Goal: Use online tool/utility: Utilize a website feature to perform a specific function

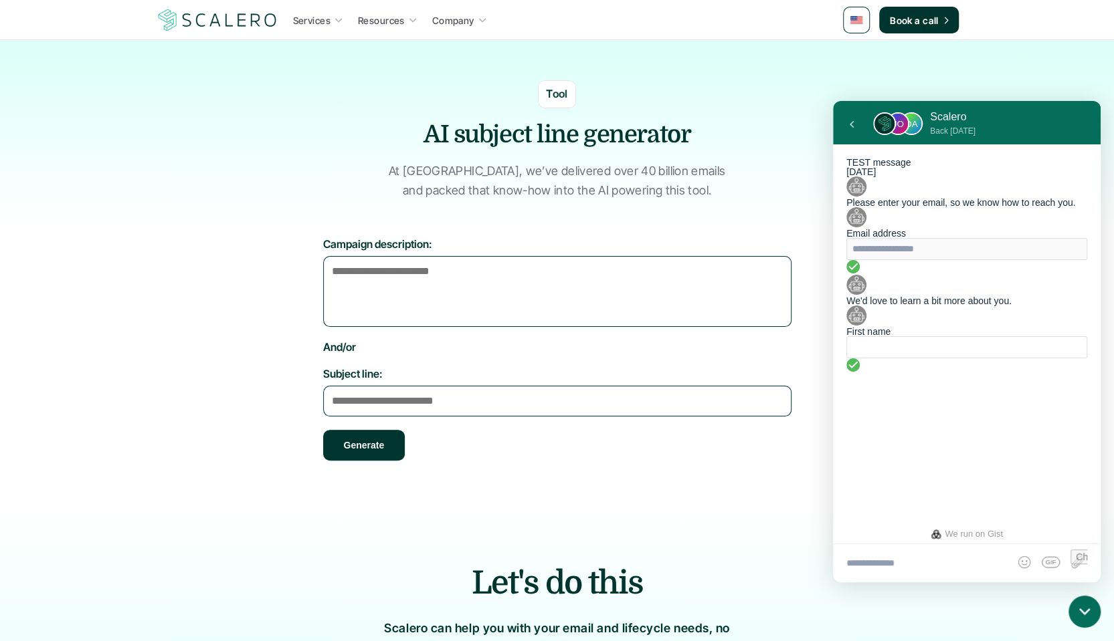
click at [746, 201] on section "Tool AI subject line generator At Scalero, we’ve delivered over 40 billion emai…" at bounding box center [557, 133] width 1114 height 187
click at [409, 277] on textarea "Campaign description:" at bounding box center [557, 291] width 468 height 71
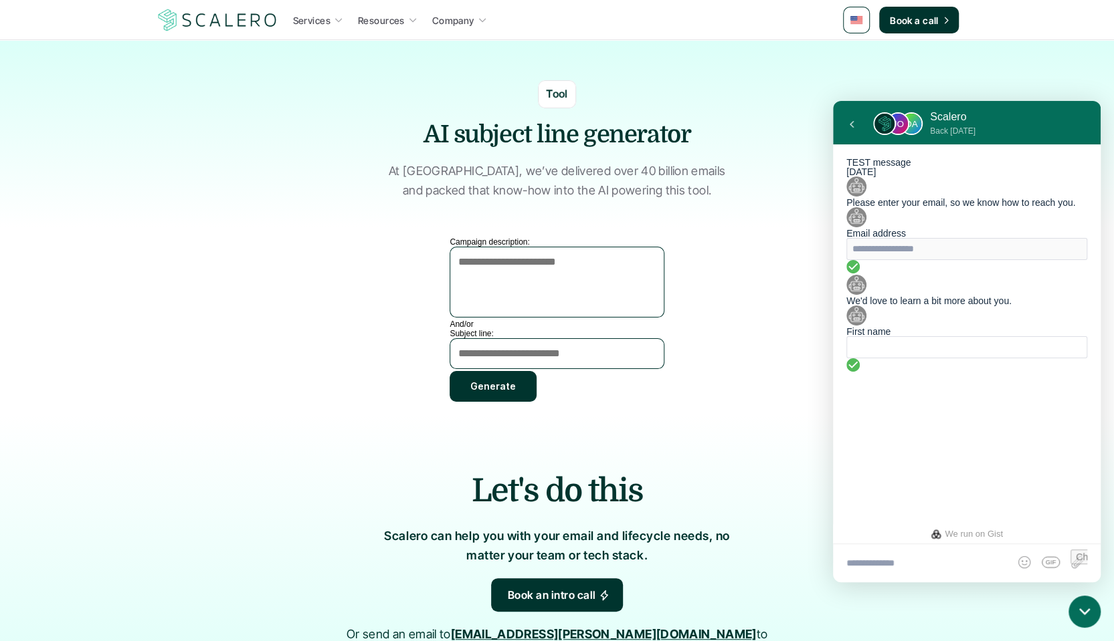
click at [514, 278] on textarea "Campaign description:" at bounding box center [556, 282] width 214 height 71
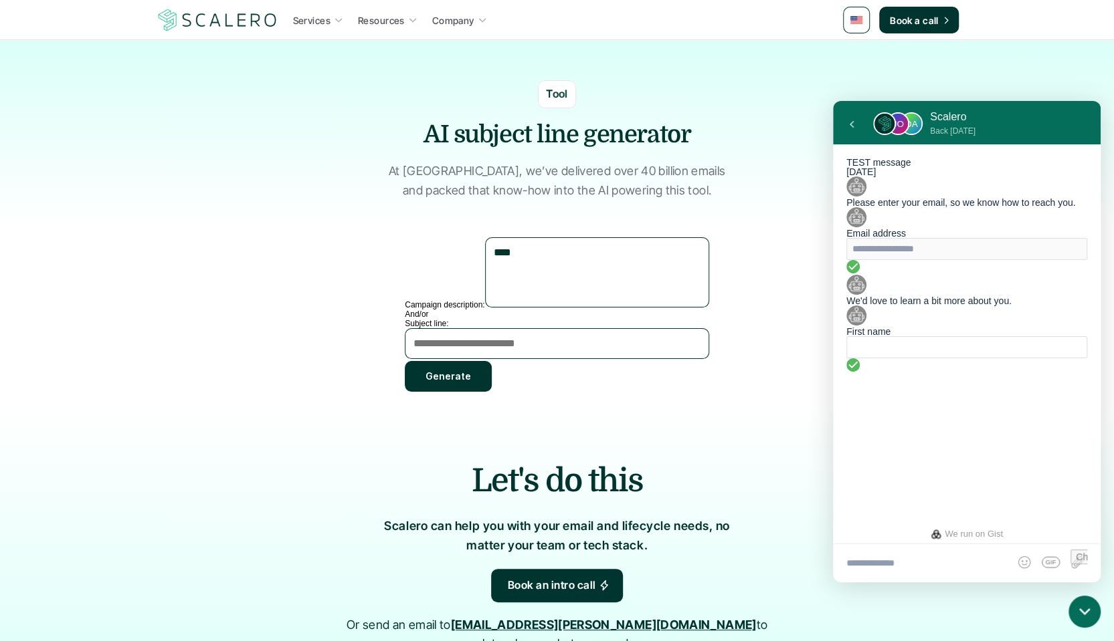
type textarea "****"
click at [482, 375] on button "Generate" at bounding box center [448, 376] width 87 height 31
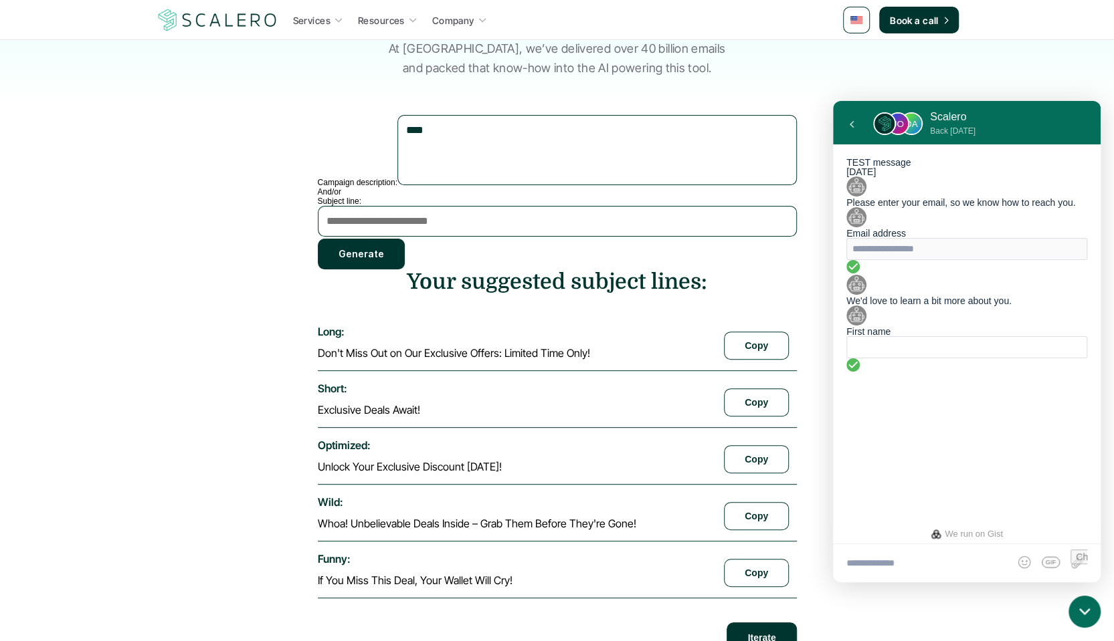
scroll to position [80, 0]
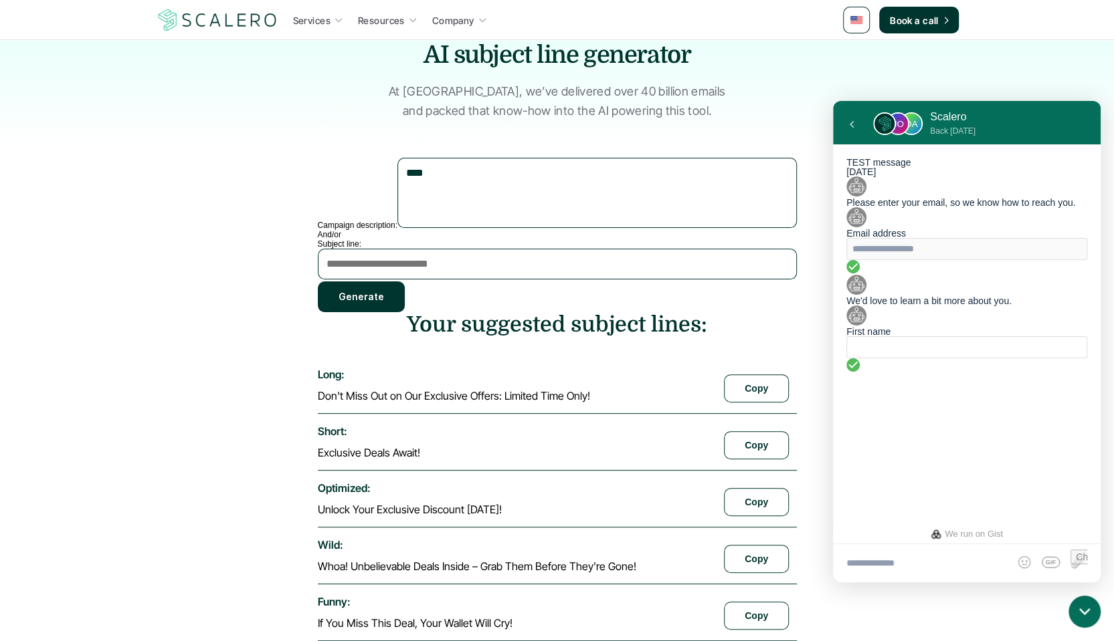
click at [462, 197] on textarea "****" at bounding box center [596, 193] width 399 height 70
click at [420, 272] on textarea "Subject line:" at bounding box center [557, 264] width 479 height 31
paste textarea "****"
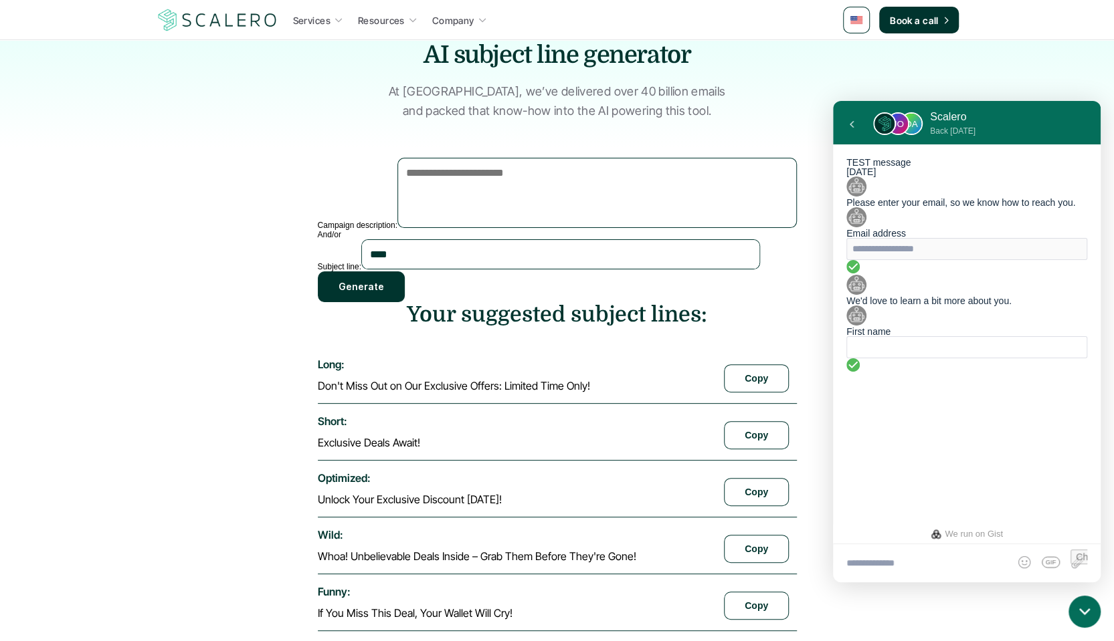
type textarea "****"
click at [405, 300] on button "Generate" at bounding box center [361, 287] width 87 height 31
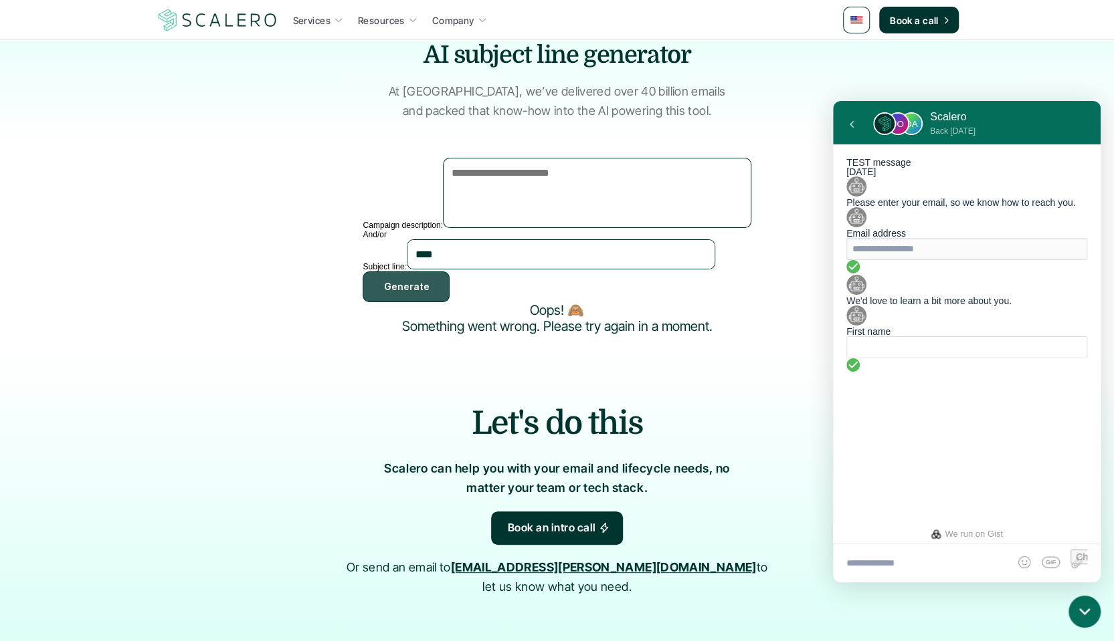
click at [449, 302] on button "Generate" at bounding box center [406, 287] width 87 height 31
click at [488, 270] on textarea "****" at bounding box center [561, 254] width 308 height 30
drag, startPoint x: 522, startPoint y: 276, endPoint x: 286, endPoint y: 273, distance: 236.1
click at [292, 276] on section "Campaign description: And/or Subject line: **** Generate Oops! 🙈 Something went…" at bounding box center [557, 253] width 803 height 191
click at [1070, 119] on div "Scalero Back on Monday" at bounding box center [978, 123] width 211 height 26
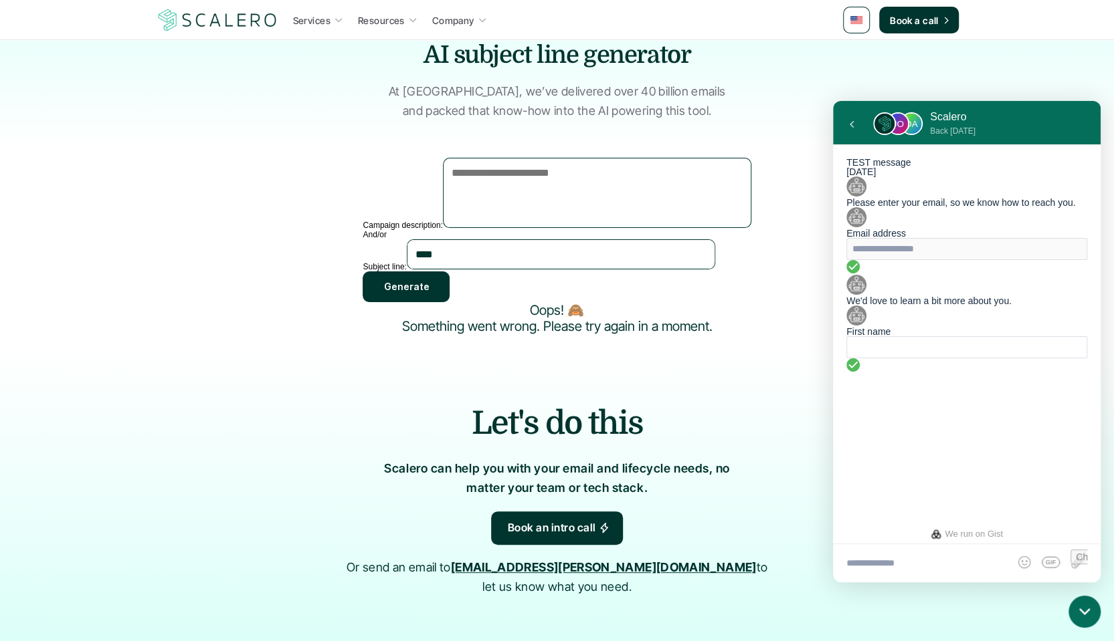
click at [1088, 617] on icon at bounding box center [1084, 612] width 11 height 11
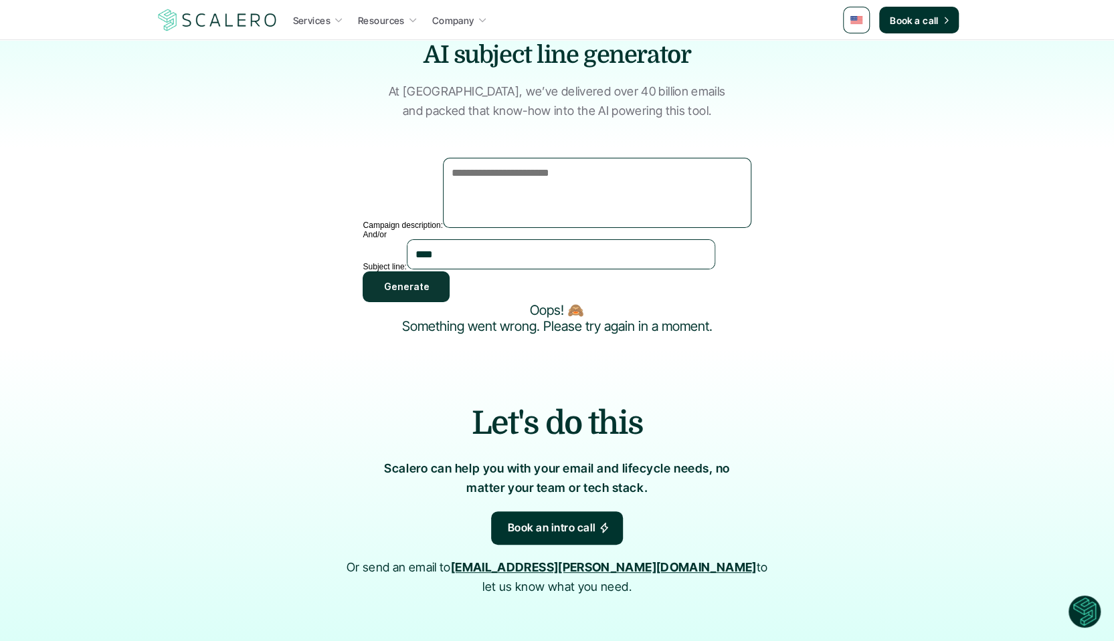
click at [449, 302] on button "Generate" at bounding box center [406, 287] width 87 height 31
click at [496, 270] on textarea "****" at bounding box center [561, 254] width 308 height 30
click at [449, 302] on button "Generate" at bounding box center [406, 287] width 87 height 31
drag, startPoint x: 441, startPoint y: 304, endPoint x: 591, endPoint y: 316, distance: 150.3
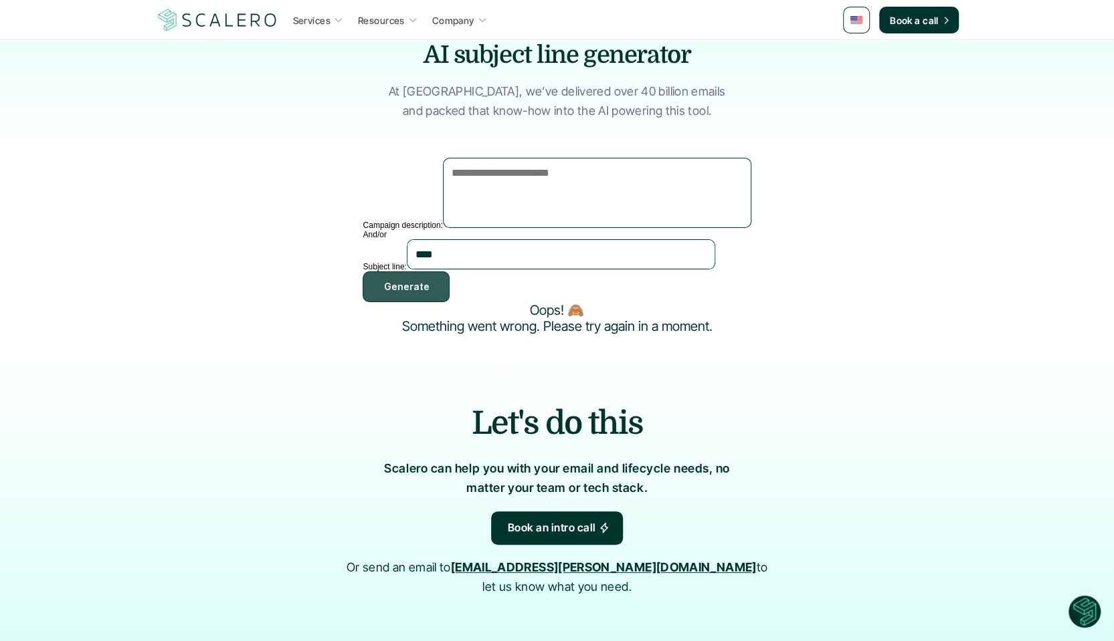
click at [442, 302] on button "Generate" at bounding box center [406, 287] width 87 height 31
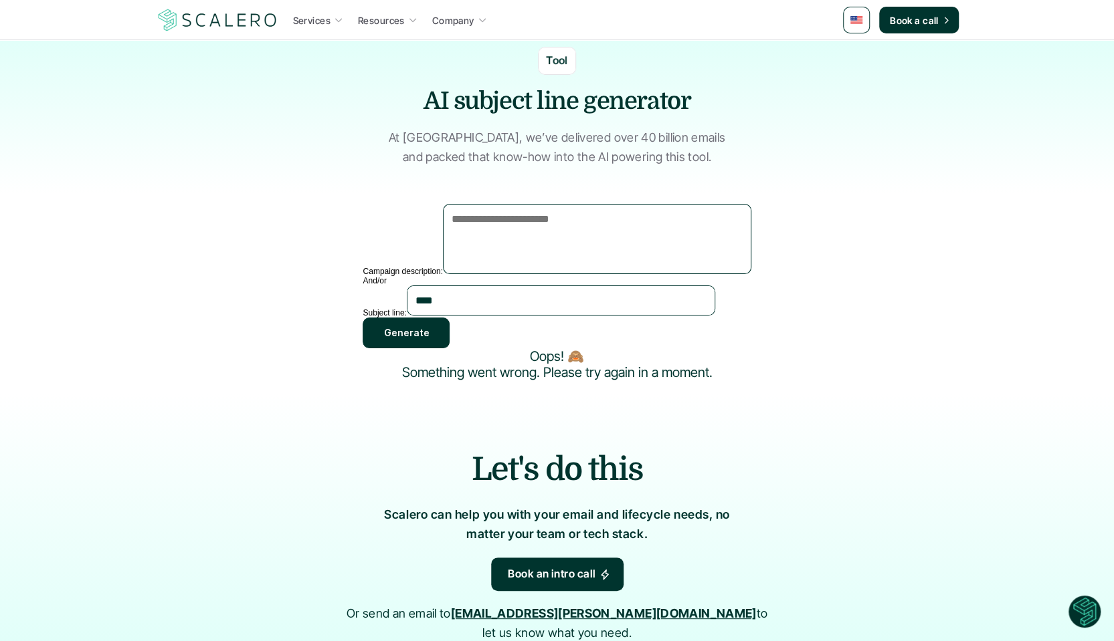
scroll to position [13, 0]
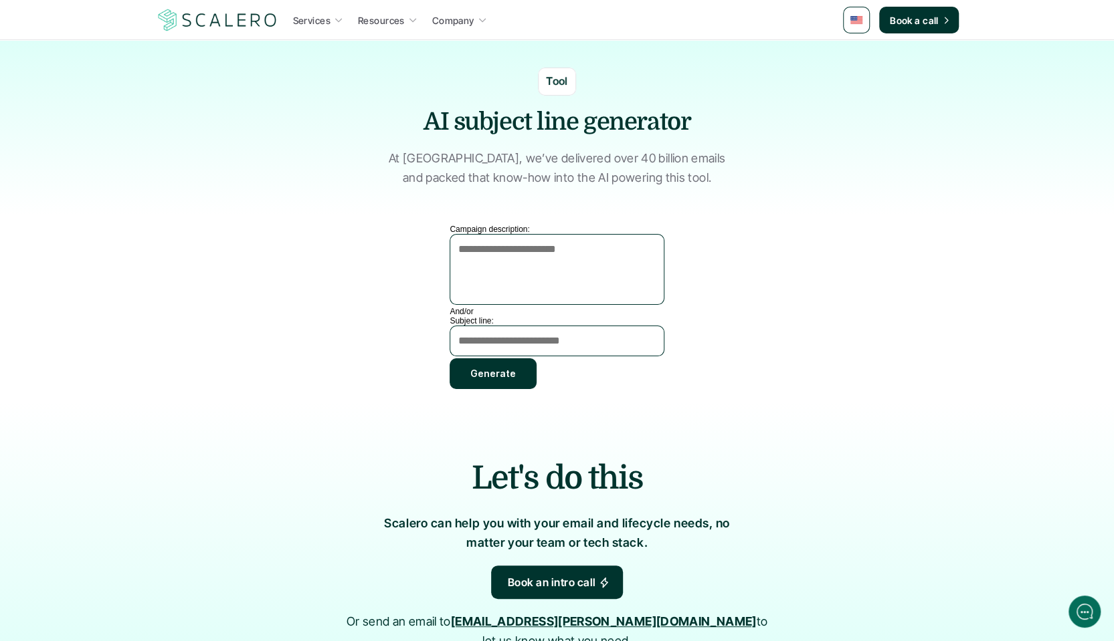
click at [181, 21] on img at bounding box center [217, 19] width 123 height 25
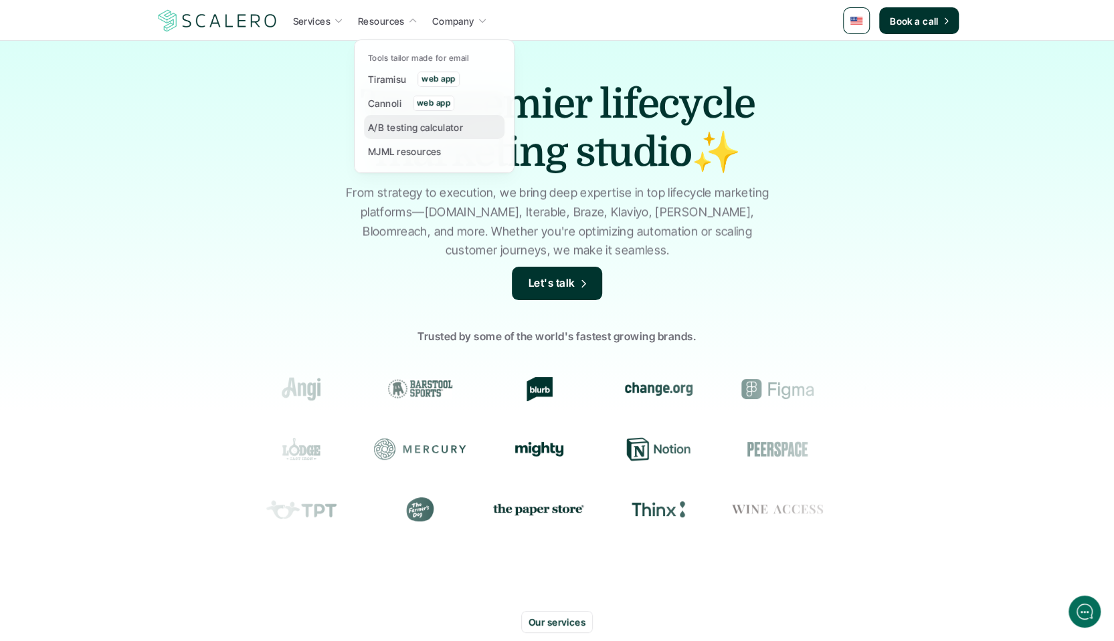
click at [415, 121] on p "A/B testing calculator" at bounding box center [415, 127] width 95 height 14
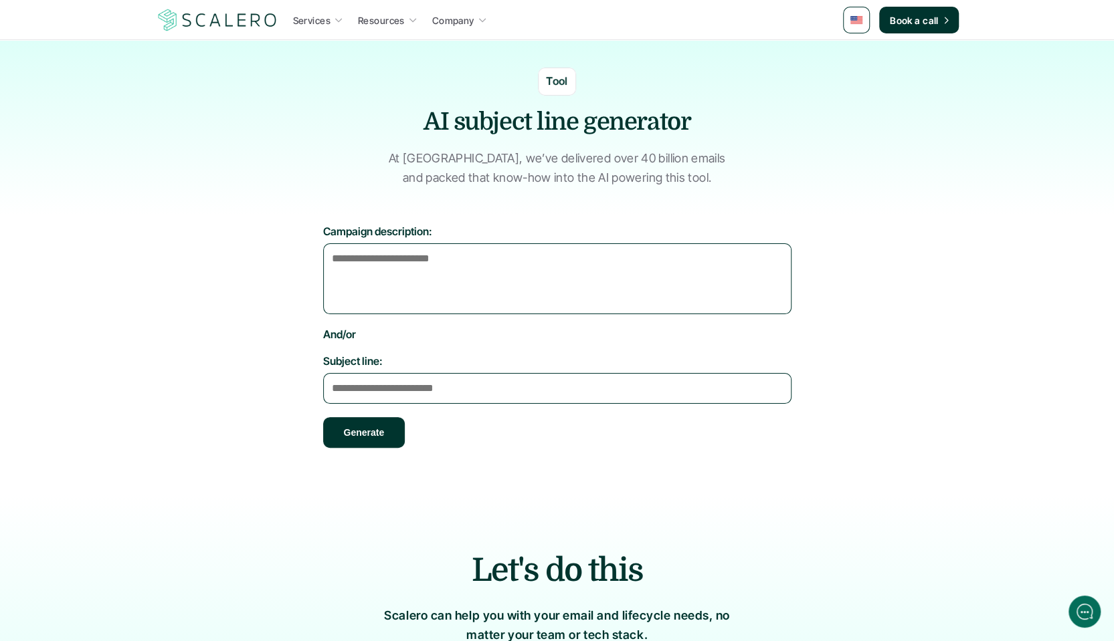
click at [375, 391] on textarea "Subject line:" at bounding box center [557, 388] width 468 height 31
type textarea "****"
click at [386, 422] on button "Generate" at bounding box center [364, 432] width 82 height 31
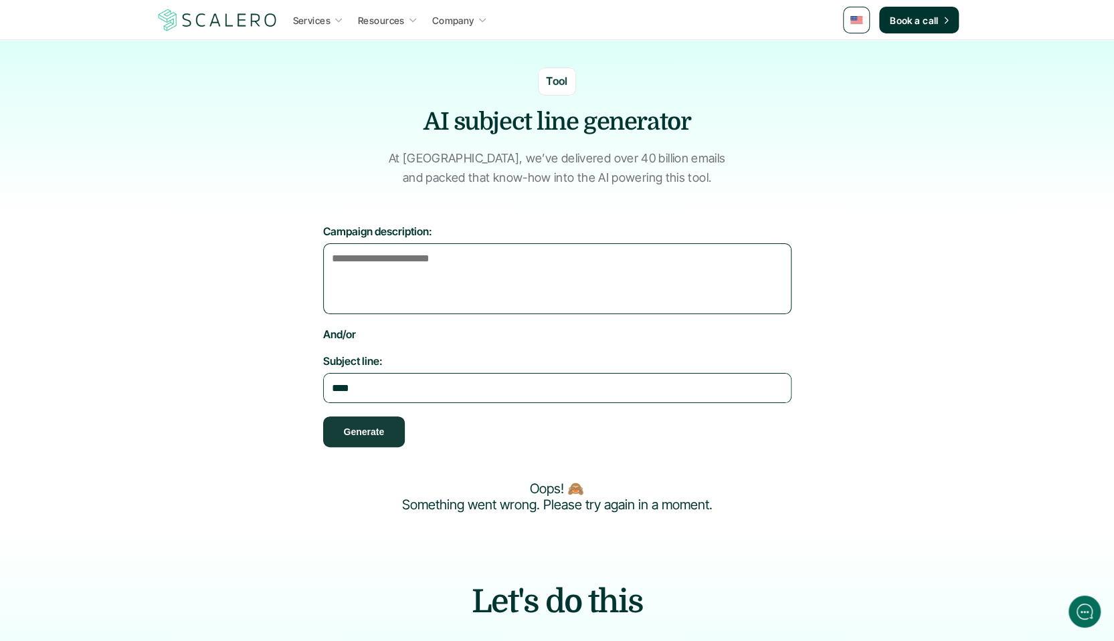
click at [400, 430] on button "Generate" at bounding box center [364, 432] width 82 height 31
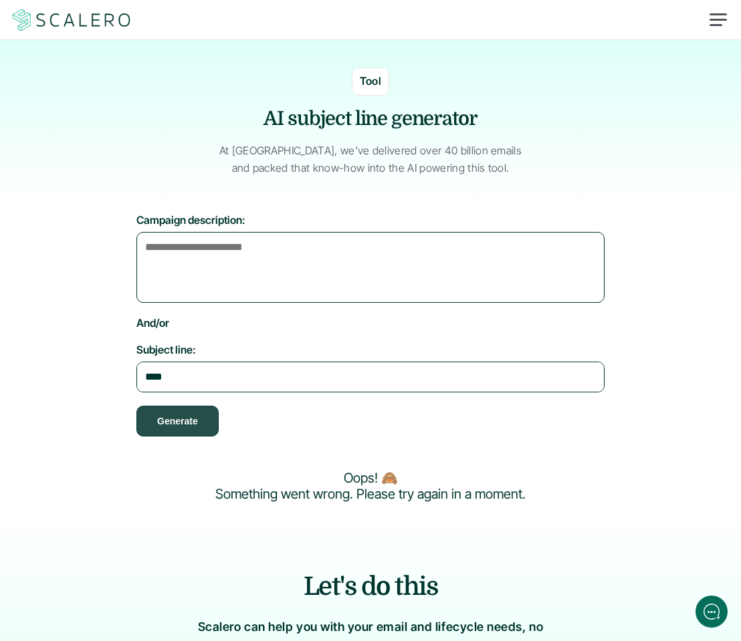
drag, startPoint x: 189, startPoint y: 415, endPoint x: 287, endPoint y: 400, distance: 98.8
click at [191, 415] on button "Generate" at bounding box center [177, 421] width 82 height 31
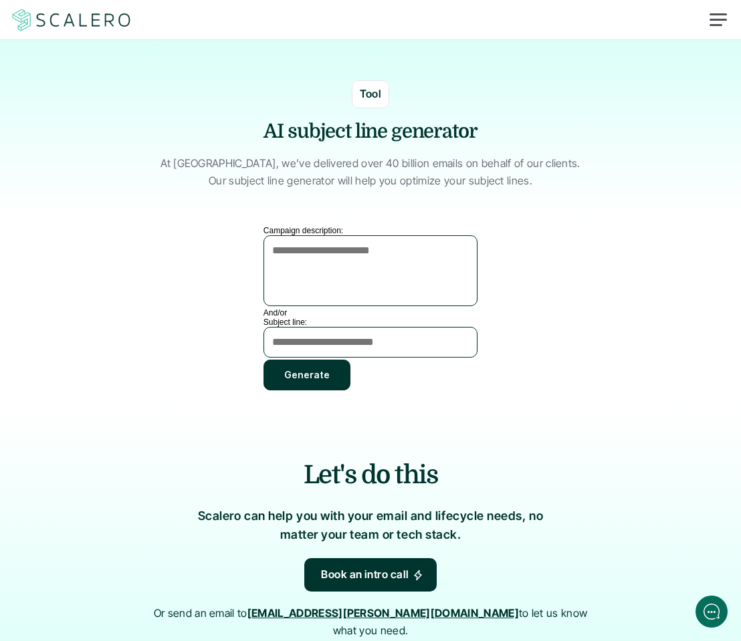
click at [381, 341] on textarea "Subject line:" at bounding box center [371, 342] width 214 height 31
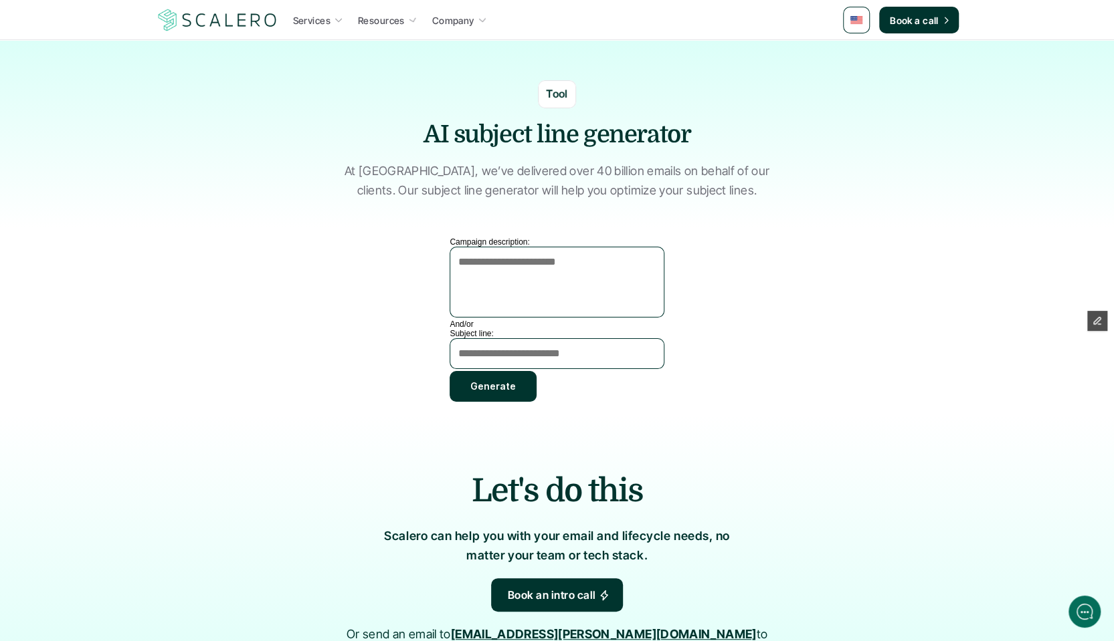
click at [232, 23] on img at bounding box center [217, 19] width 123 height 25
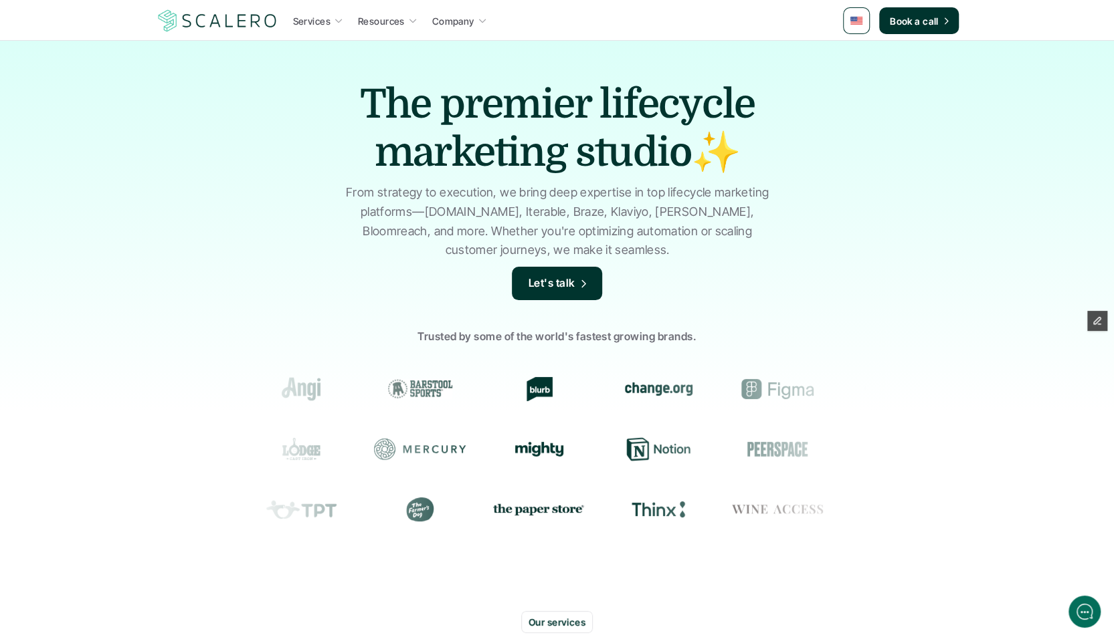
click at [235, 16] on img at bounding box center [217, 20] width 123 height 25
click at [244, 21] on img at bounding box center [217, 20] width 123 height 25
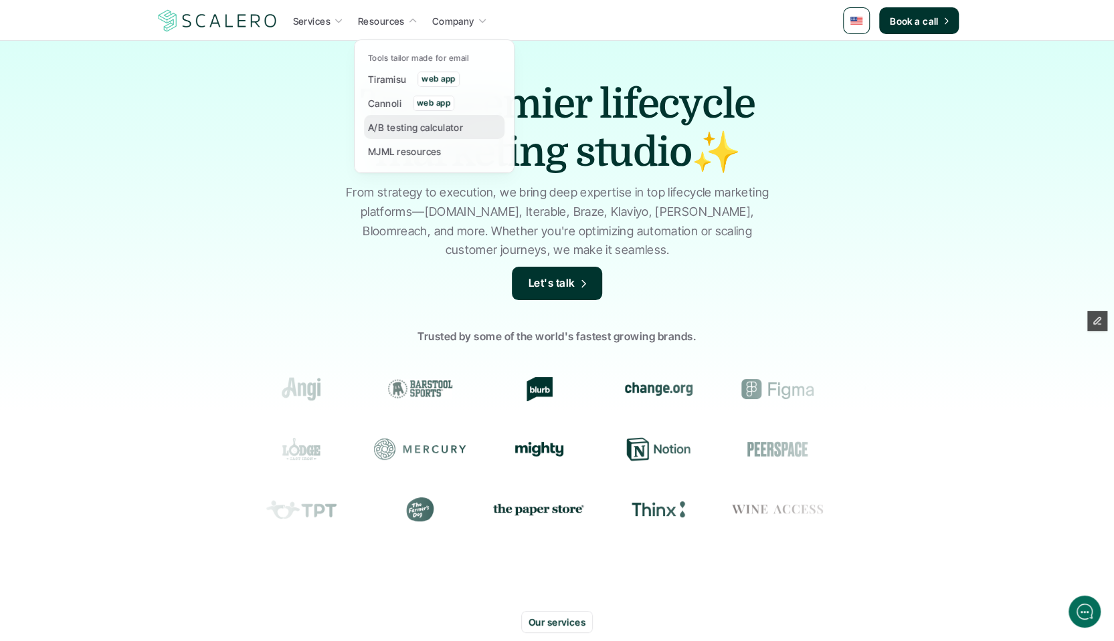
click at [412, 120] on p "A/B testing calculator" at bounding box center [415, 127] width 95 height 14
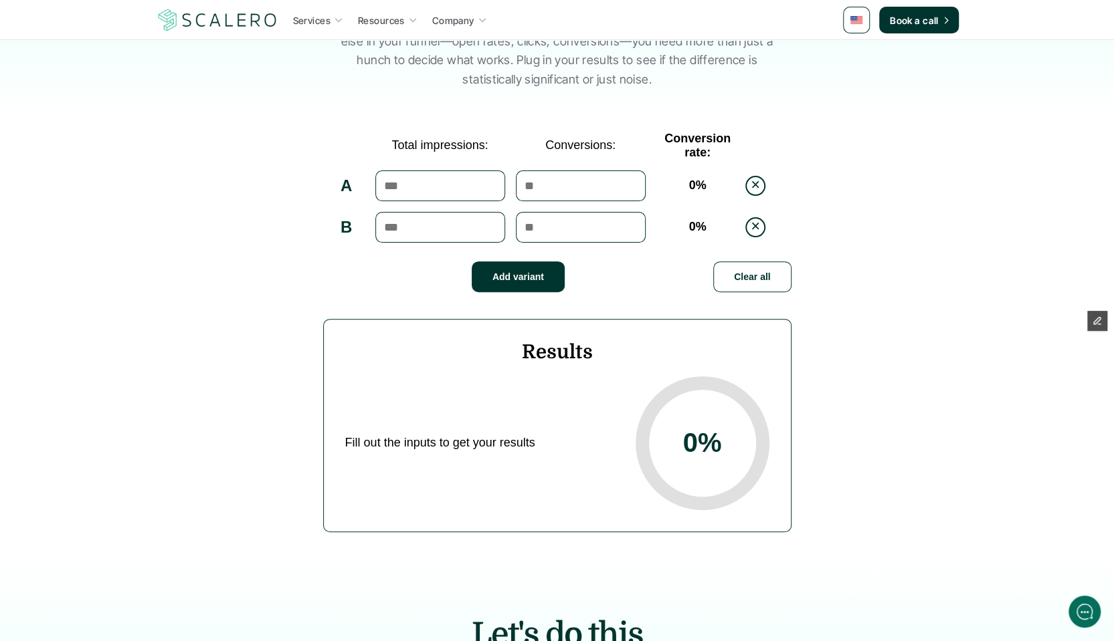
scroll to position [201, 0]
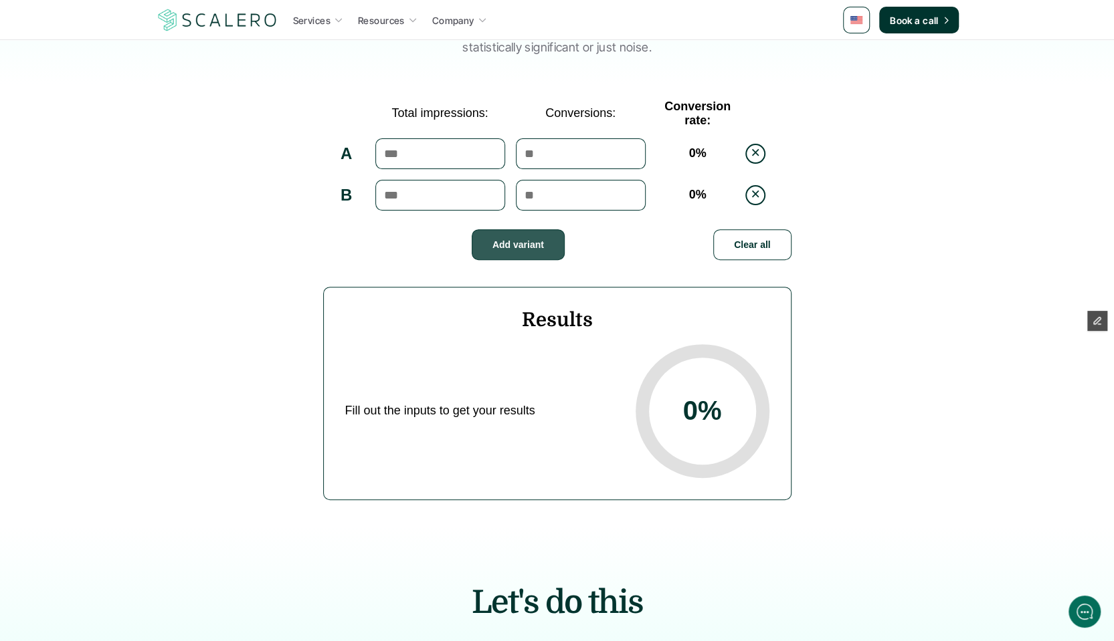
click at [522, 249] on button "Add variant" at bounding box center [518, 244] width 93 height 31
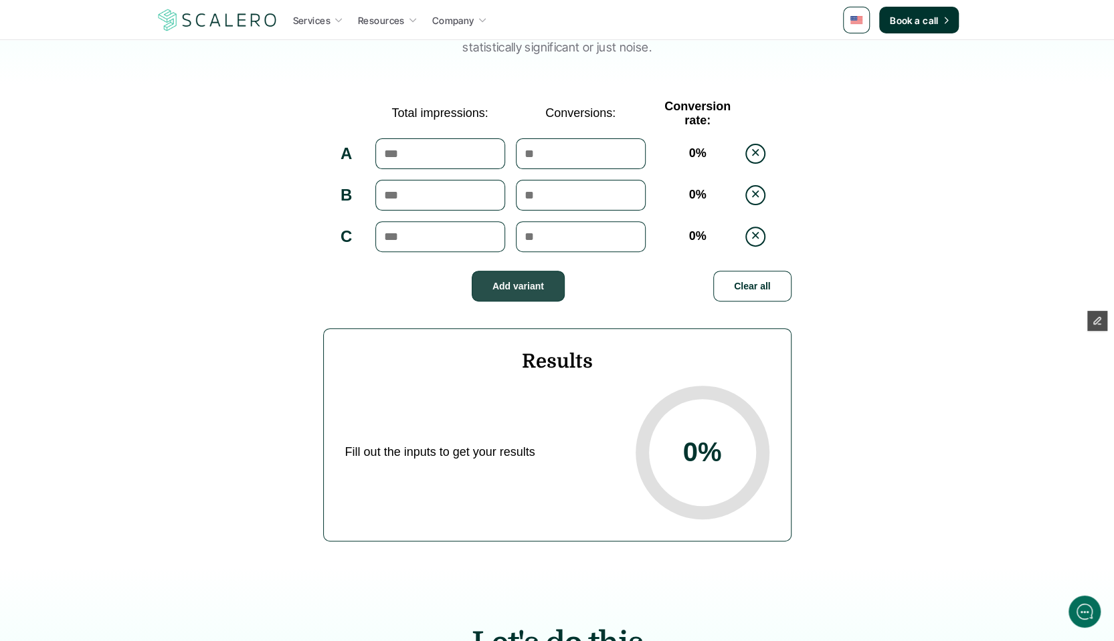
click at [522, 271] on button "Add variant" at bounding box center [518, 286] width 93 height 31
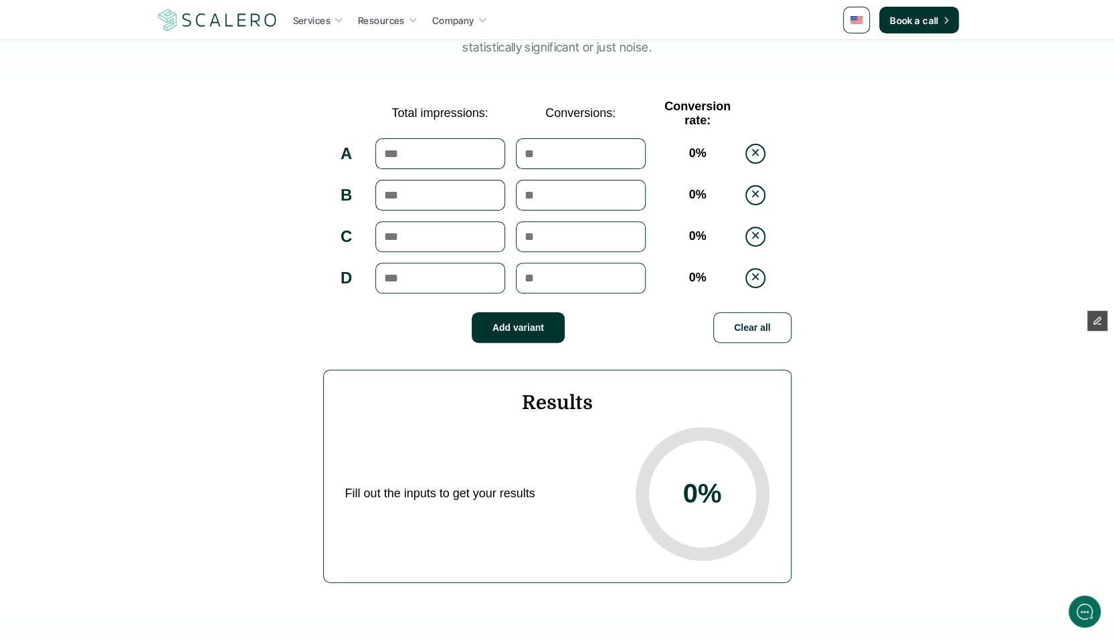
click at [736, 327] on button "Clear all" at bounding box center [752, 327] width 78 height 31
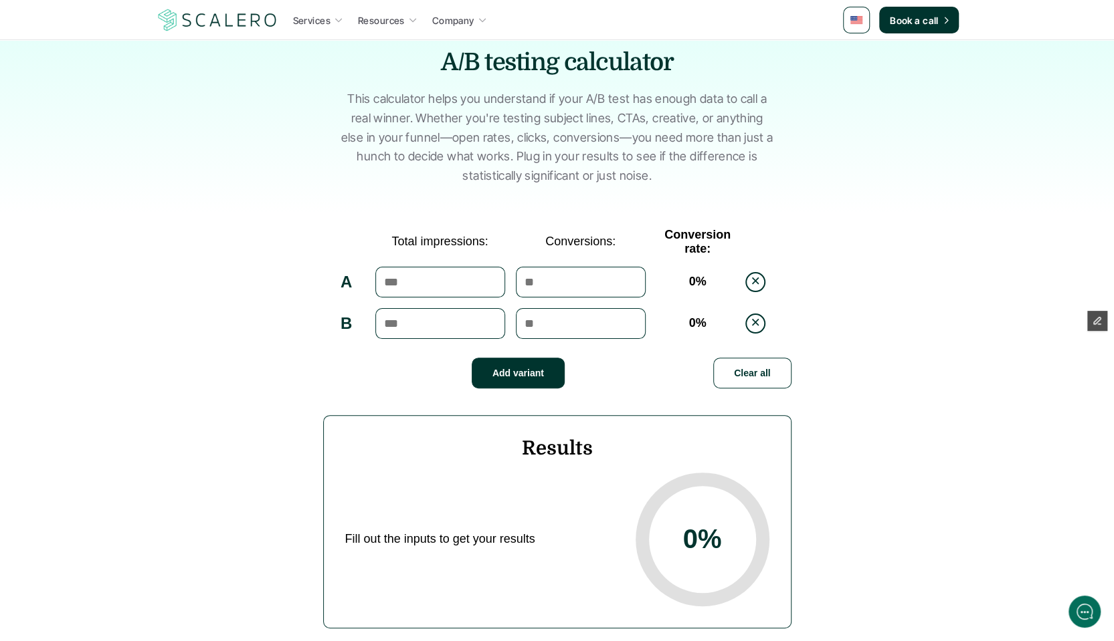
scroll to position [0, 0]
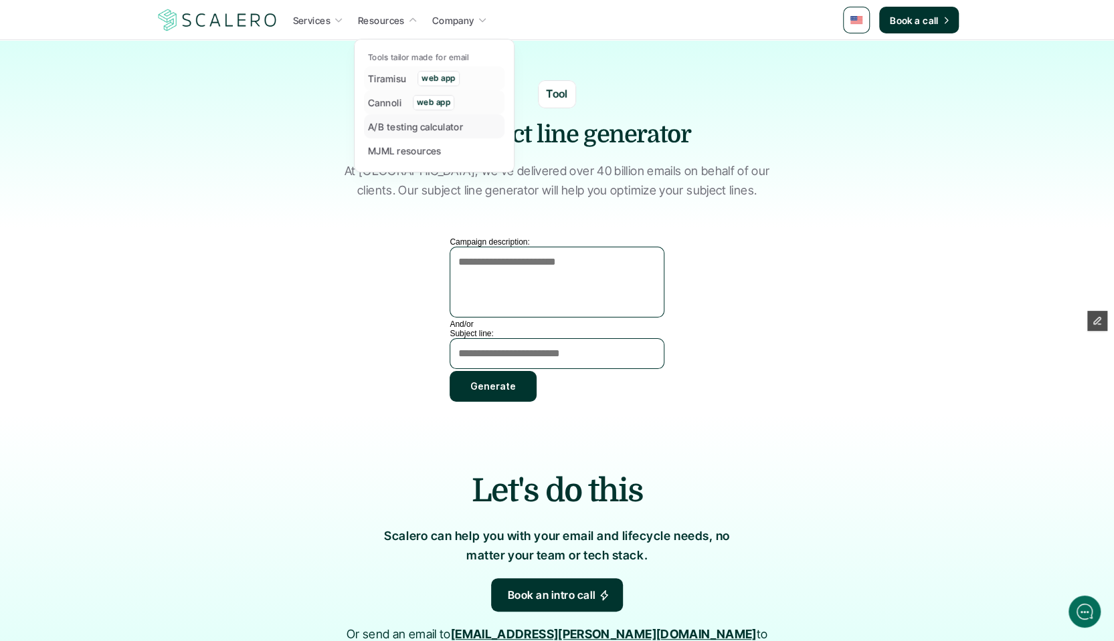
click at [424, 124] on p "A/B testing calculator" at bounding box center [415, 127] width 95 height 14
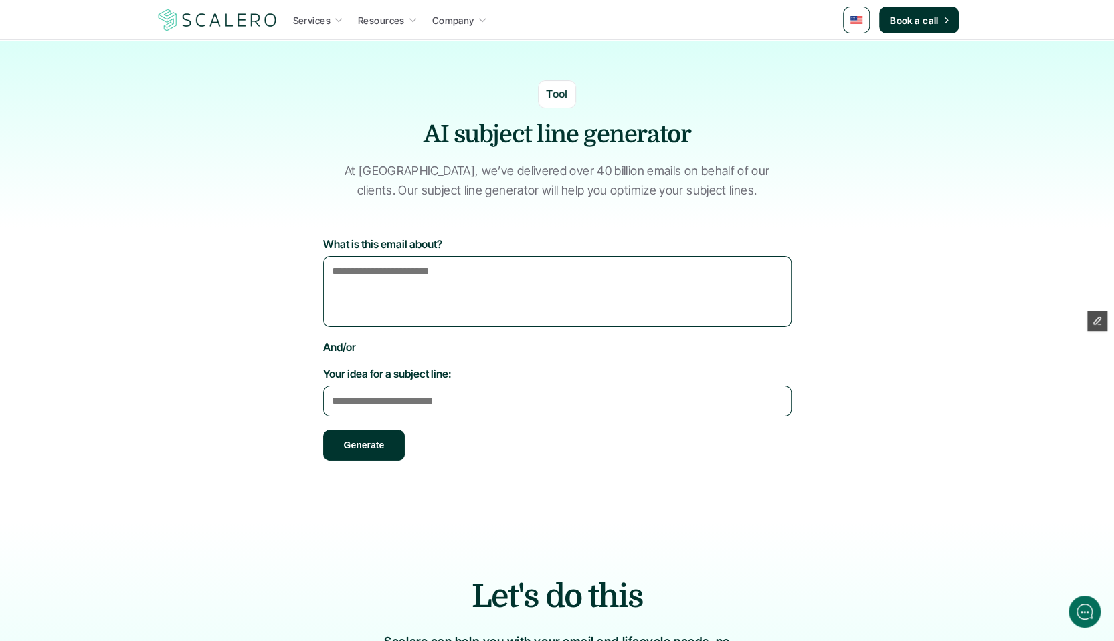
click at [198, 287] on section "What is this email about? And/or Your idea for a subject line: Generate" at bounding box center [557, 372] width 783 height 270
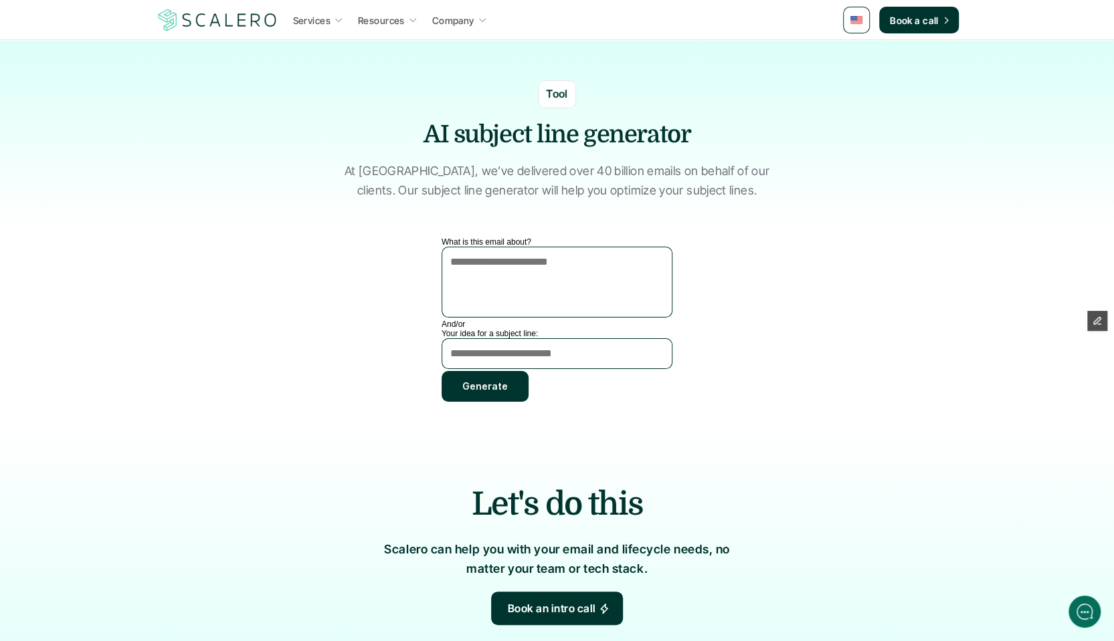
click at [106, 172] on section "Tool AI subject line generator At [GEOGRAPHIC_DATA], we’ve delivered over 40 bi…" at bounding box center [557, 133] width 1114 height 187
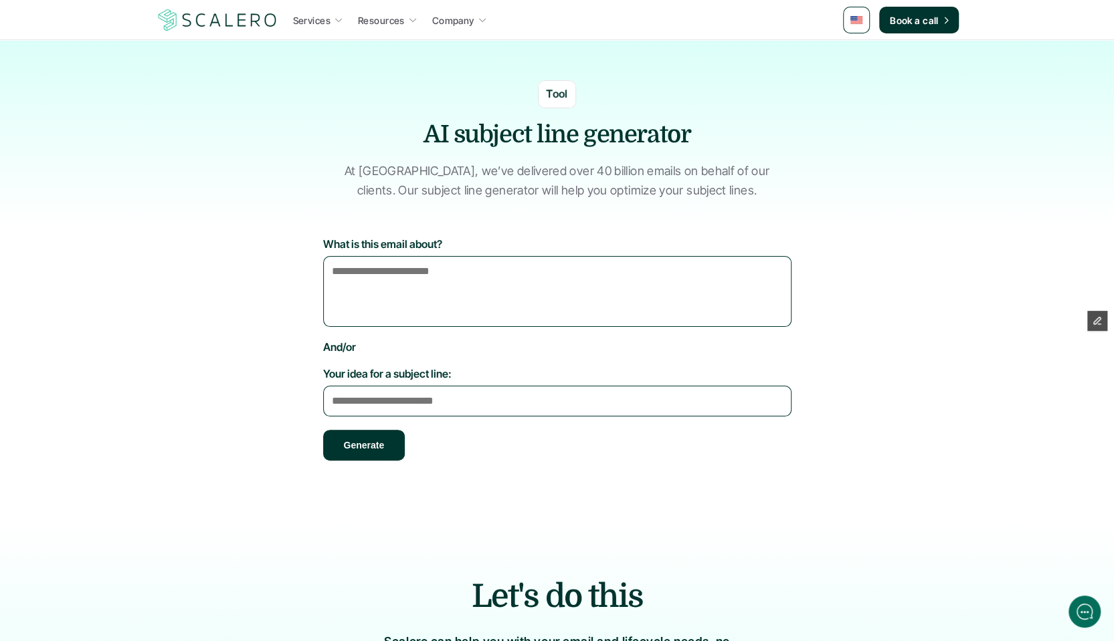
click at [855, 22] on img at bounding box center [856, 20] width 12 height 8
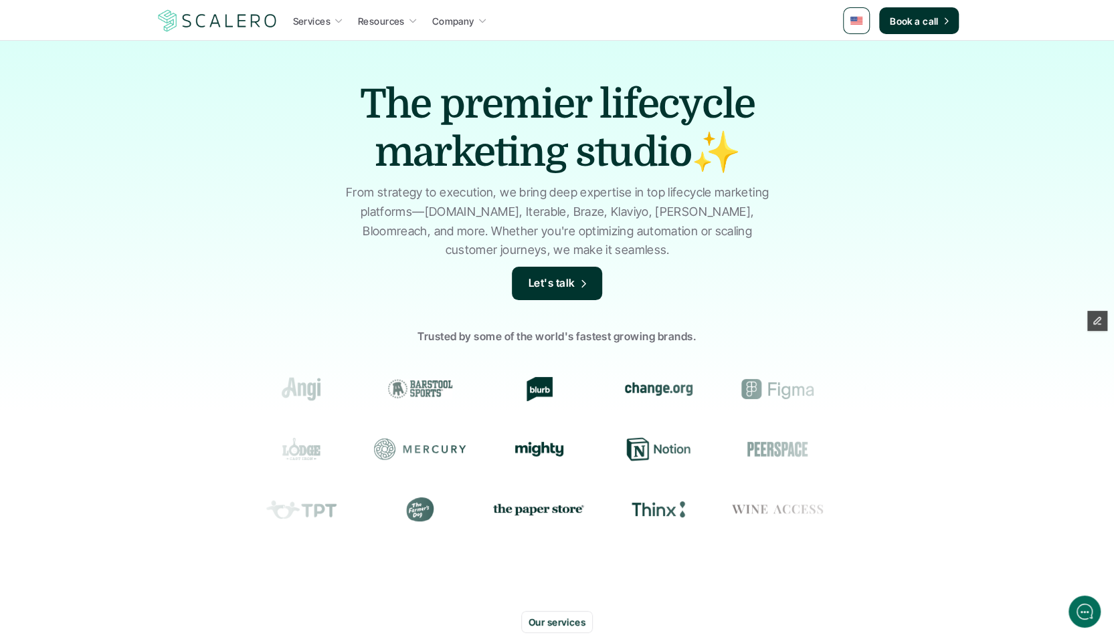
click at [863, 26] on link at bounding box center [856, 20] width 27 height 27
click at [863, 56] on link at bounding box center [857, 53] width 24 height 24
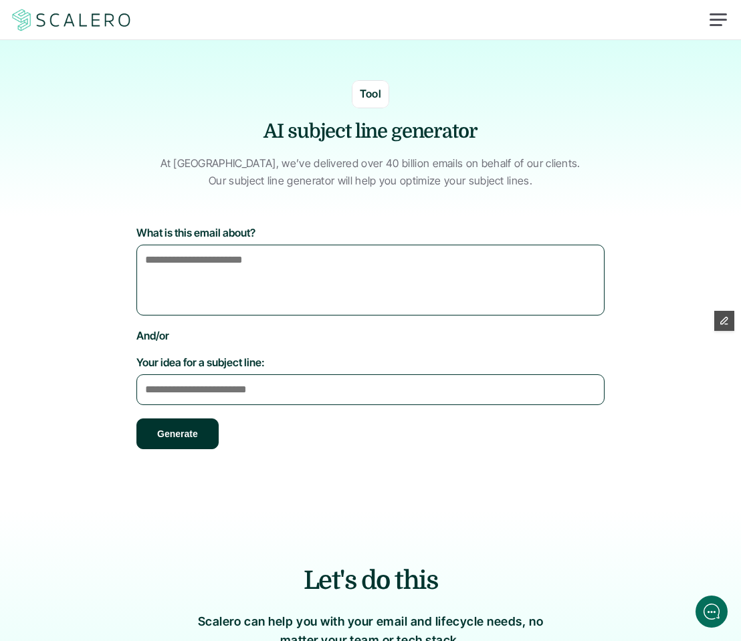
click at [129, 114] on div "Tool AI subject line generator At Scalero, we’ve delivered over 40 billion emai…" at bounding box center [370, 134] width 721 height 109
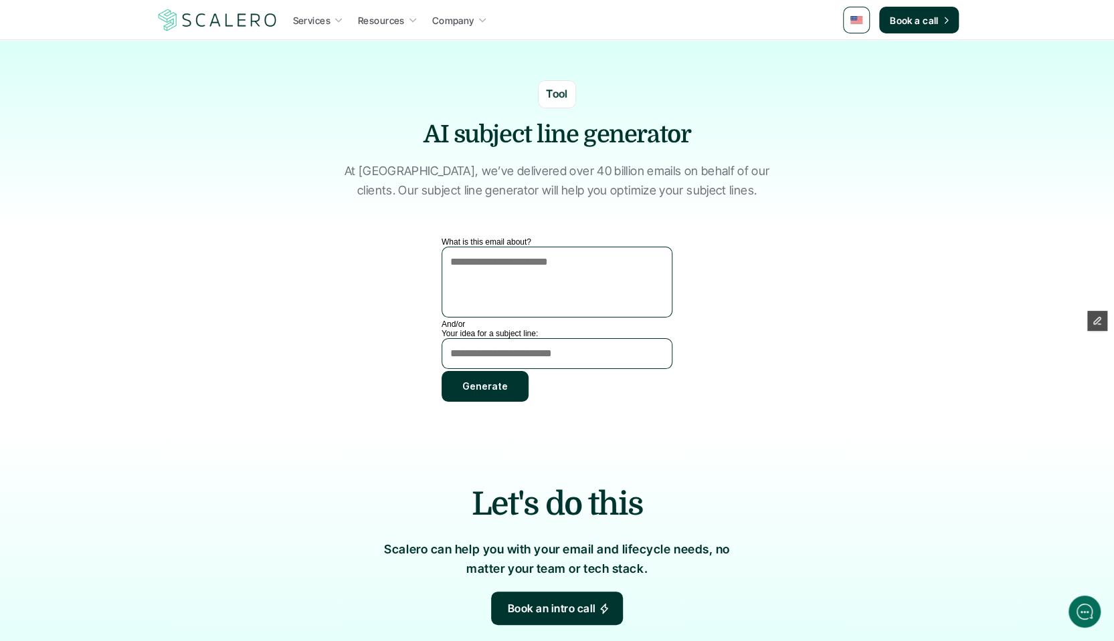
click at [335, 426] on section "What is this email about? And/or Your idea for a subject line: Generate" at bounding box center [557, 332] width 803 height 191
click at [336, 302] on section "What is this email about? And/or Your idea for a subject line: Generate" at bounding box center [557, 326] width 783 height 178
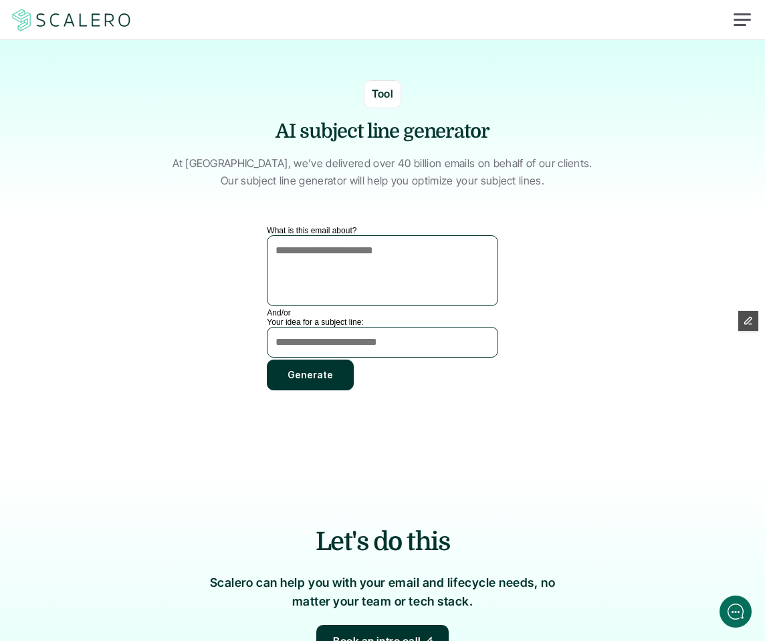
click at [67, 205] on section "Tool AI subject line generator At Scalero, we’ve delivered over 40 billion emai…" at bounding box center [382, 128] width 765 height 176
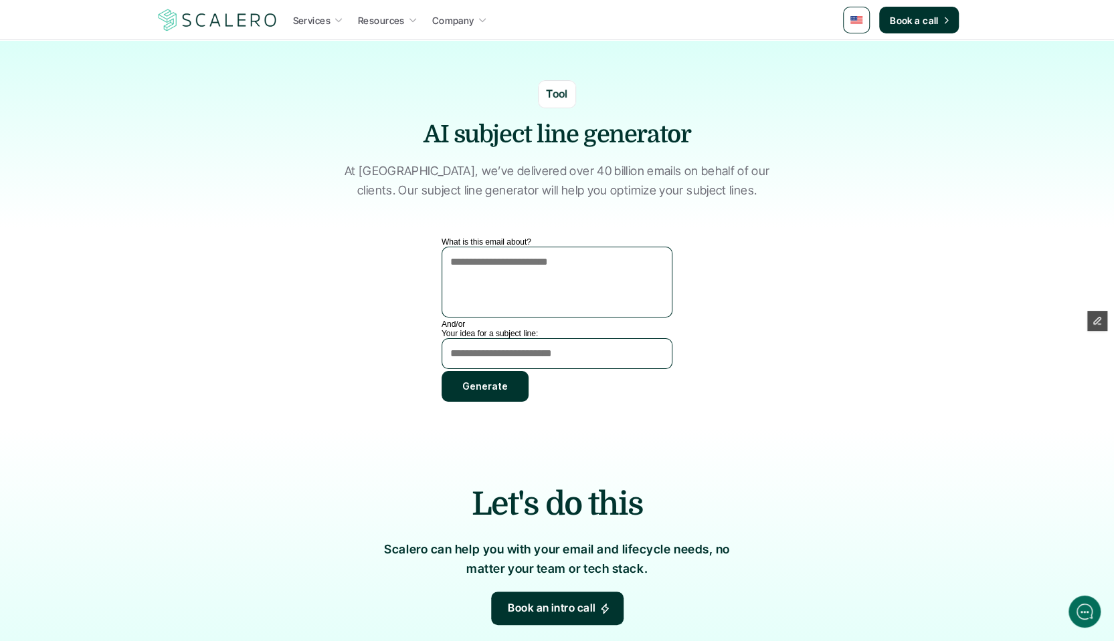
click at [88, 315] on div "Services Resources Company Book a call Tool AI subject line generator At Scaler…" at bounding box center [557, 552] width 1114 height 1105
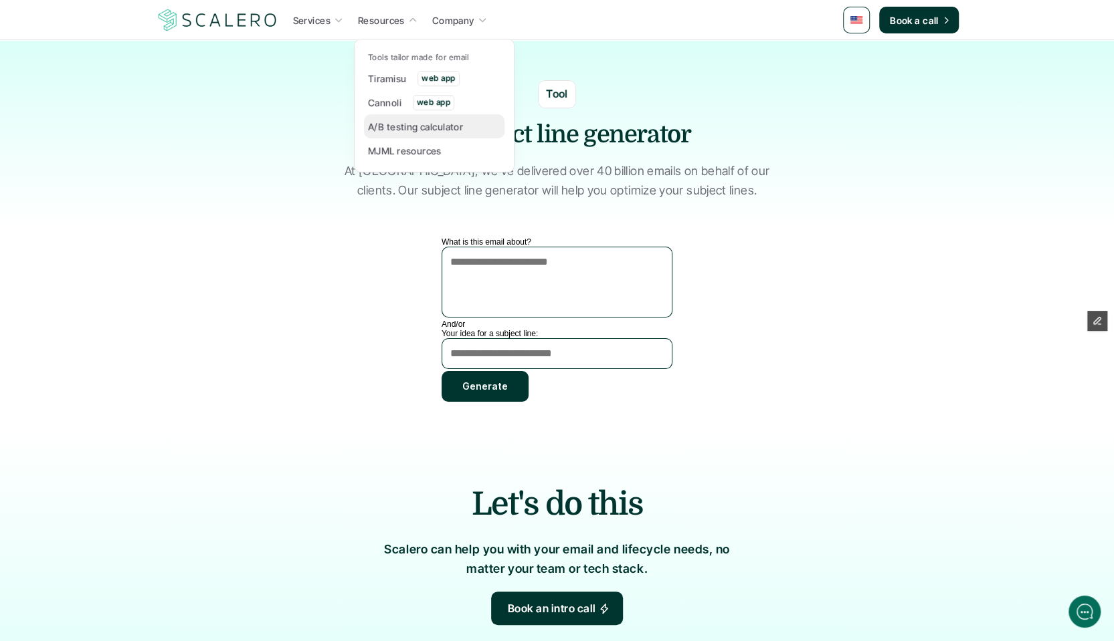
click at [409, 123] on p "A/B testing calculator" at bounding box center [415, 127] width 95 height 14
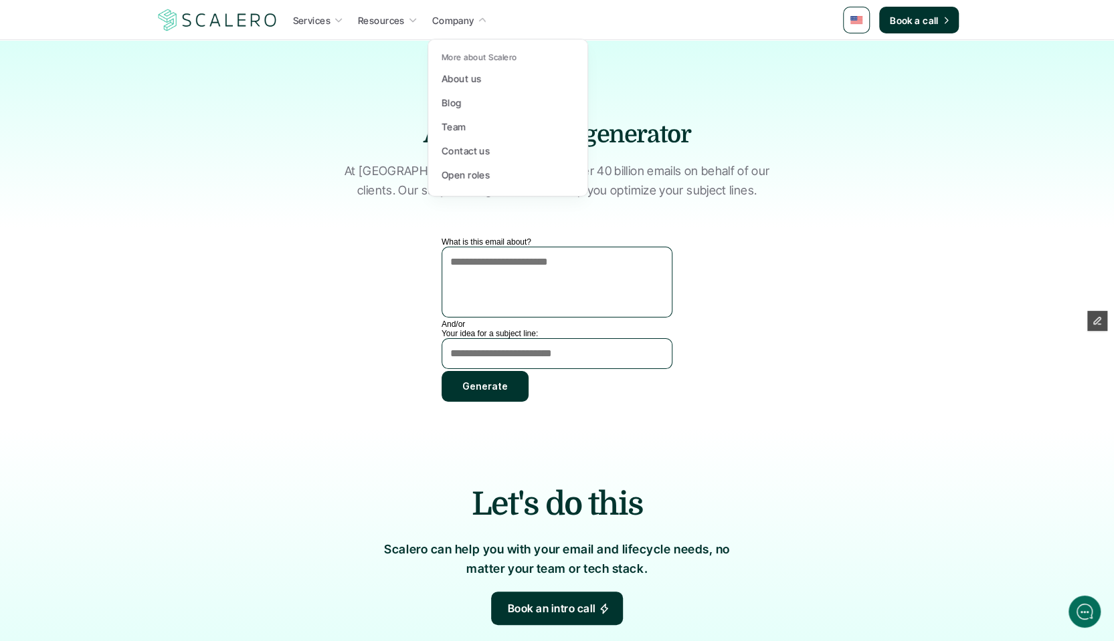
click at [441, 10] on link "Company" at bounding box center [459, 20] width 63 height 24
click at [470, 96] on link "Blog" at bounding box center [507, 102] width 140 height 24
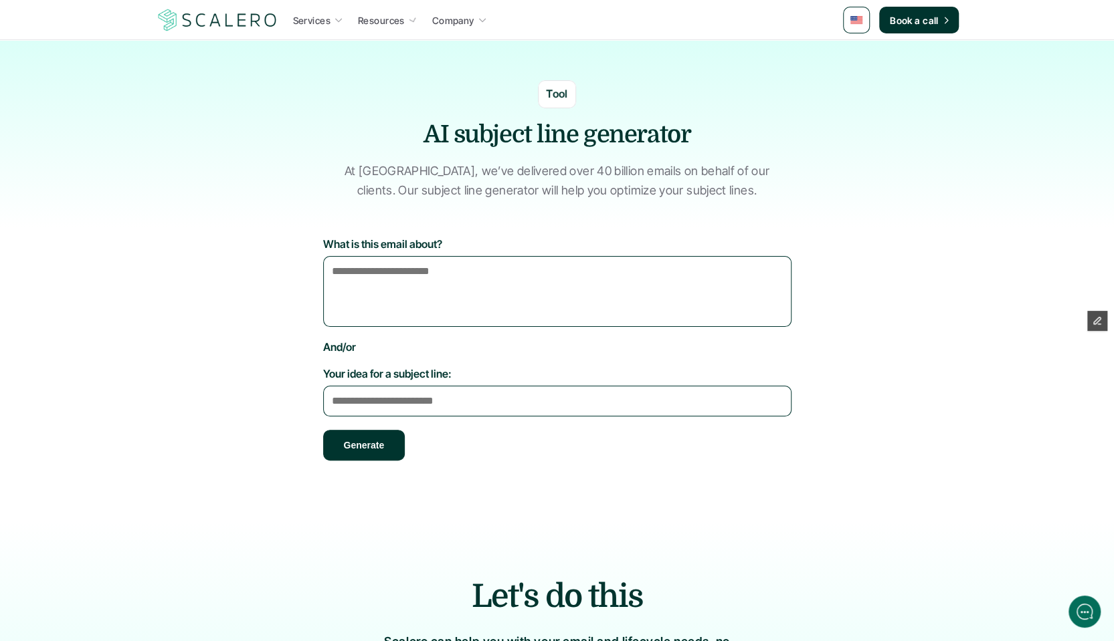
click at [993, 332] on div "Services Resources Company Book a call Tool AI subject line generator At Scaler…" at bounding box center [557, 598] width 1114 height 1197
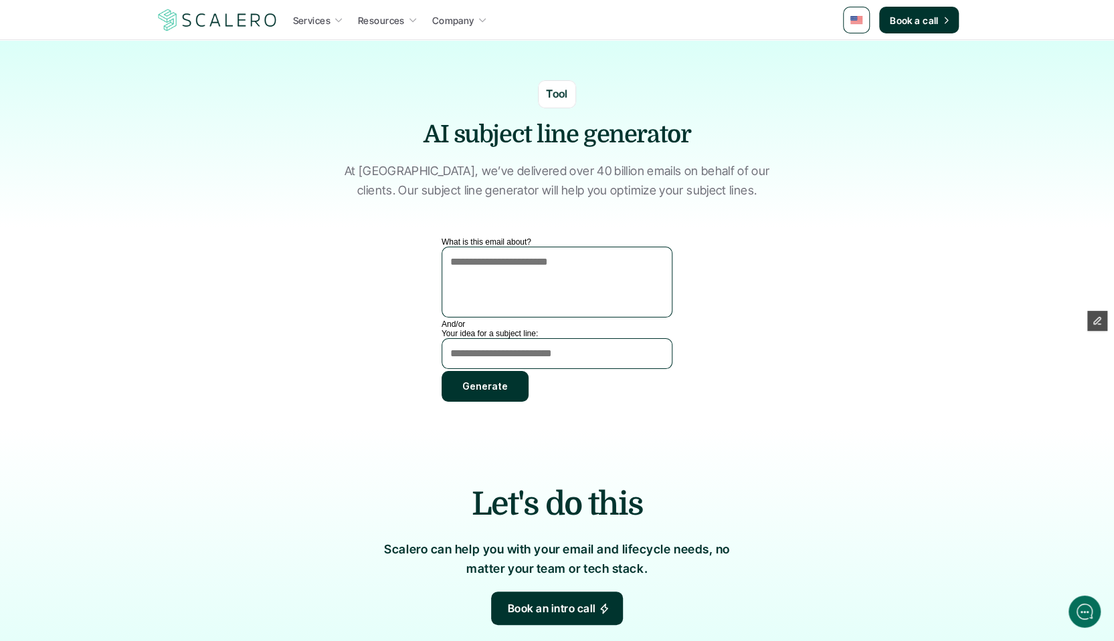
click at [922, 351] on section "What is this email about? And/or Your idea for a subject line: Generate" at bounding box center [557, 326] width 783 height 178
drag, startPoint x: 922, startPoint y: 351, endPoint x: 722, endPoint y: 375, distance: 202.1
click at [737, 397] on section "What is this email about? And/or Your idea for a subject line: Generate" at bounding box center [557, 326] width 783 height 178
